Goal: Task Accomplishment & Management: Use online tool/utility

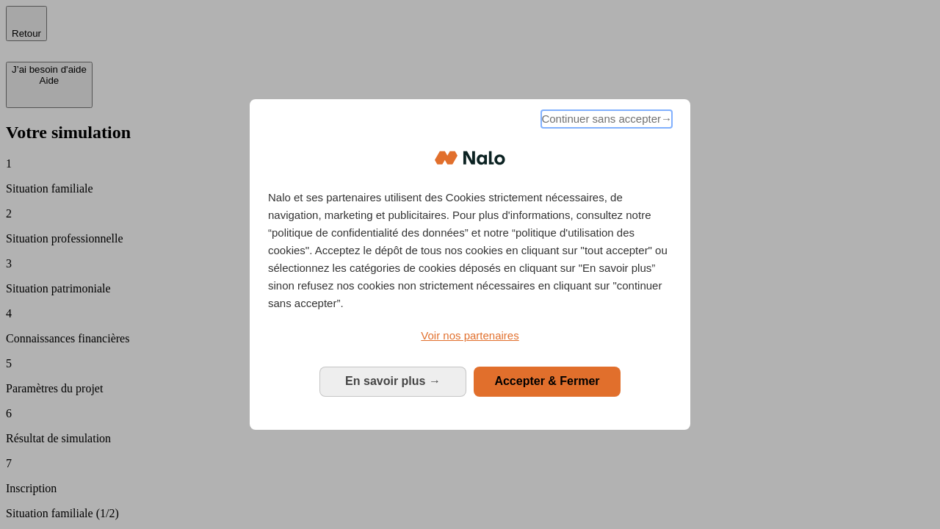
click at [605, 121] on span "Continuer sans accepter →" at bounding box center [606, 119] width 131 height 18
